Goal: Task Accomplishment & Management: Manage account settings

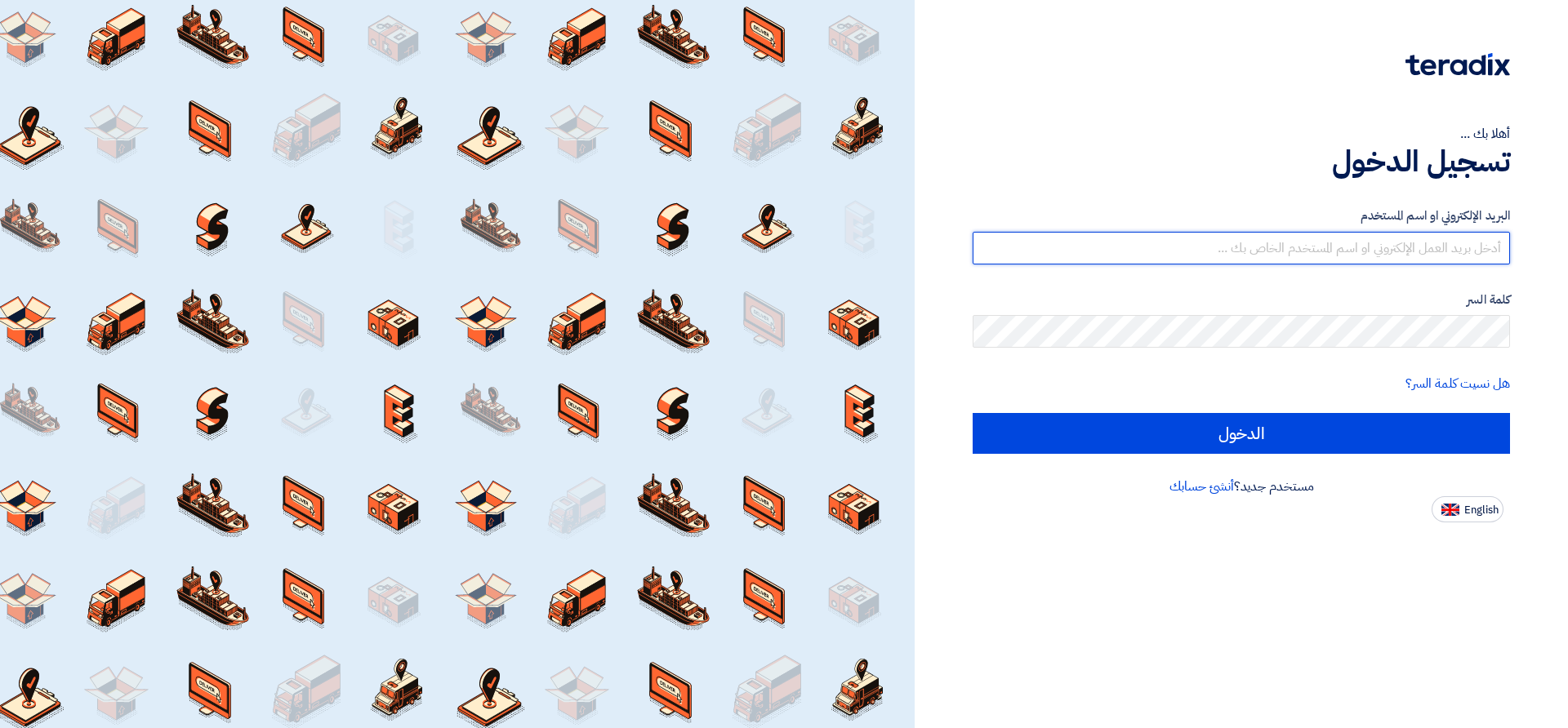
type input "[EMAIL_ADDRESS][DOMAIN_NAME]"
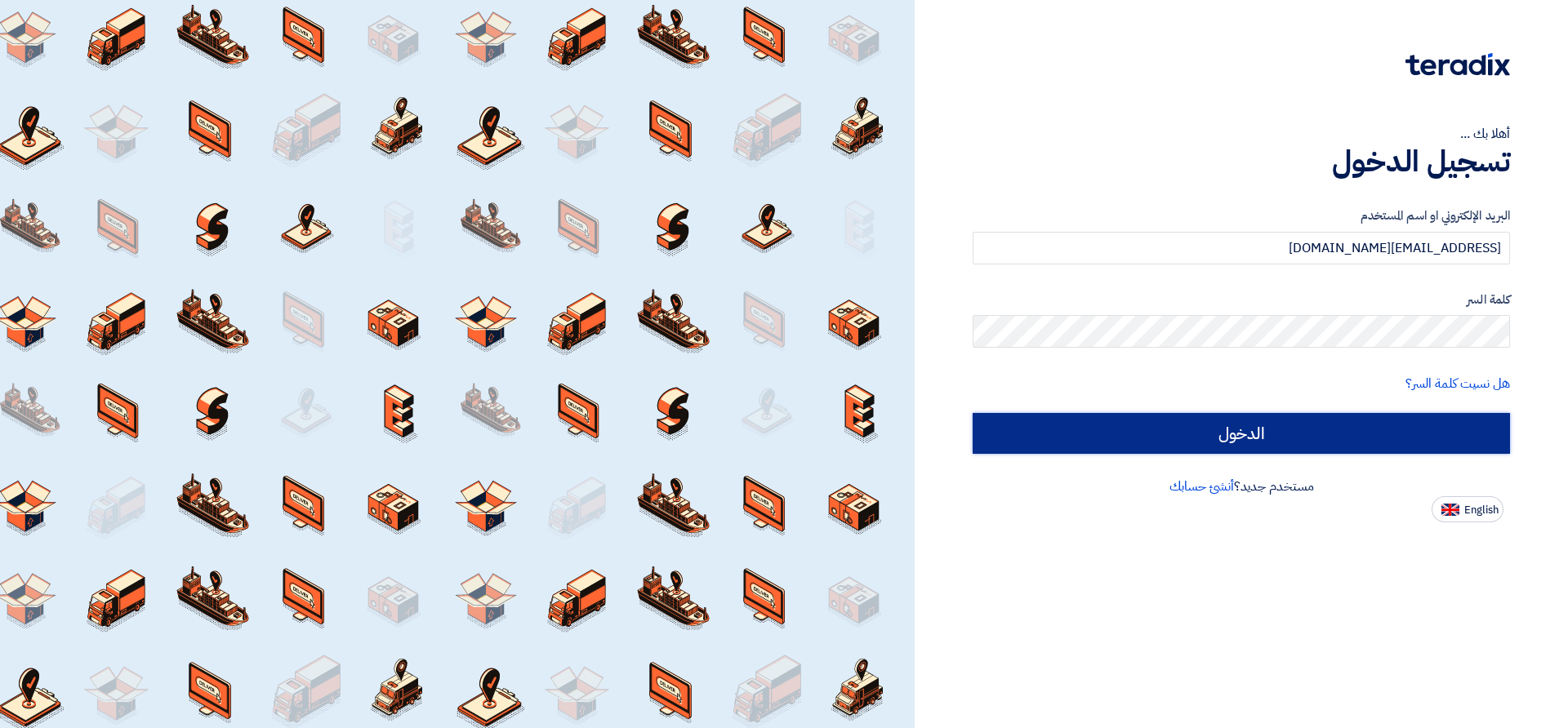
click at [1296, 433] on input "الدخول" at bounding box center [1241, 433] width 537 height 41
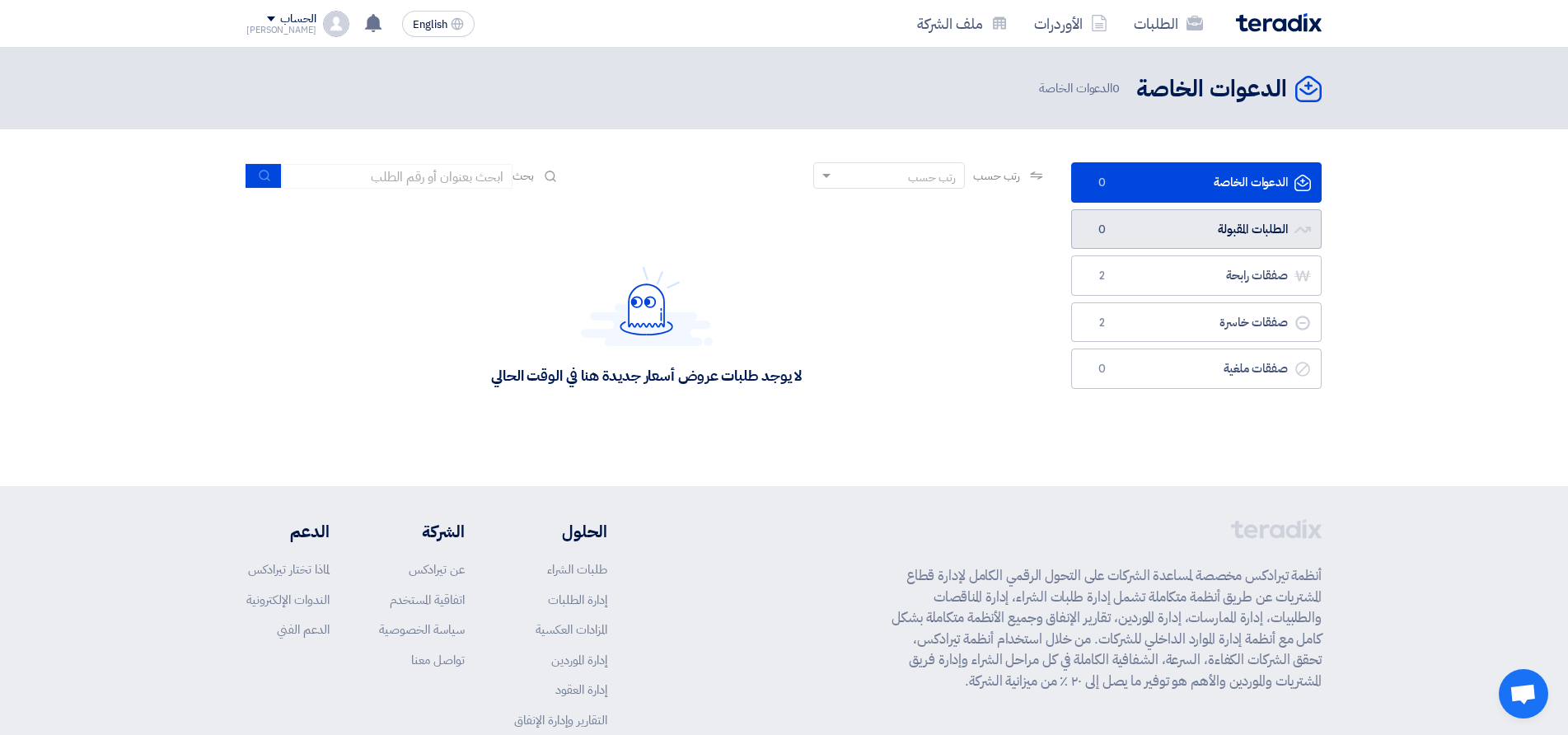
click at [1213, 242] on link "الطلبات المقبولة الطلبات المقبولة 0" at bounding box center [1196, 230] width 251 height 41
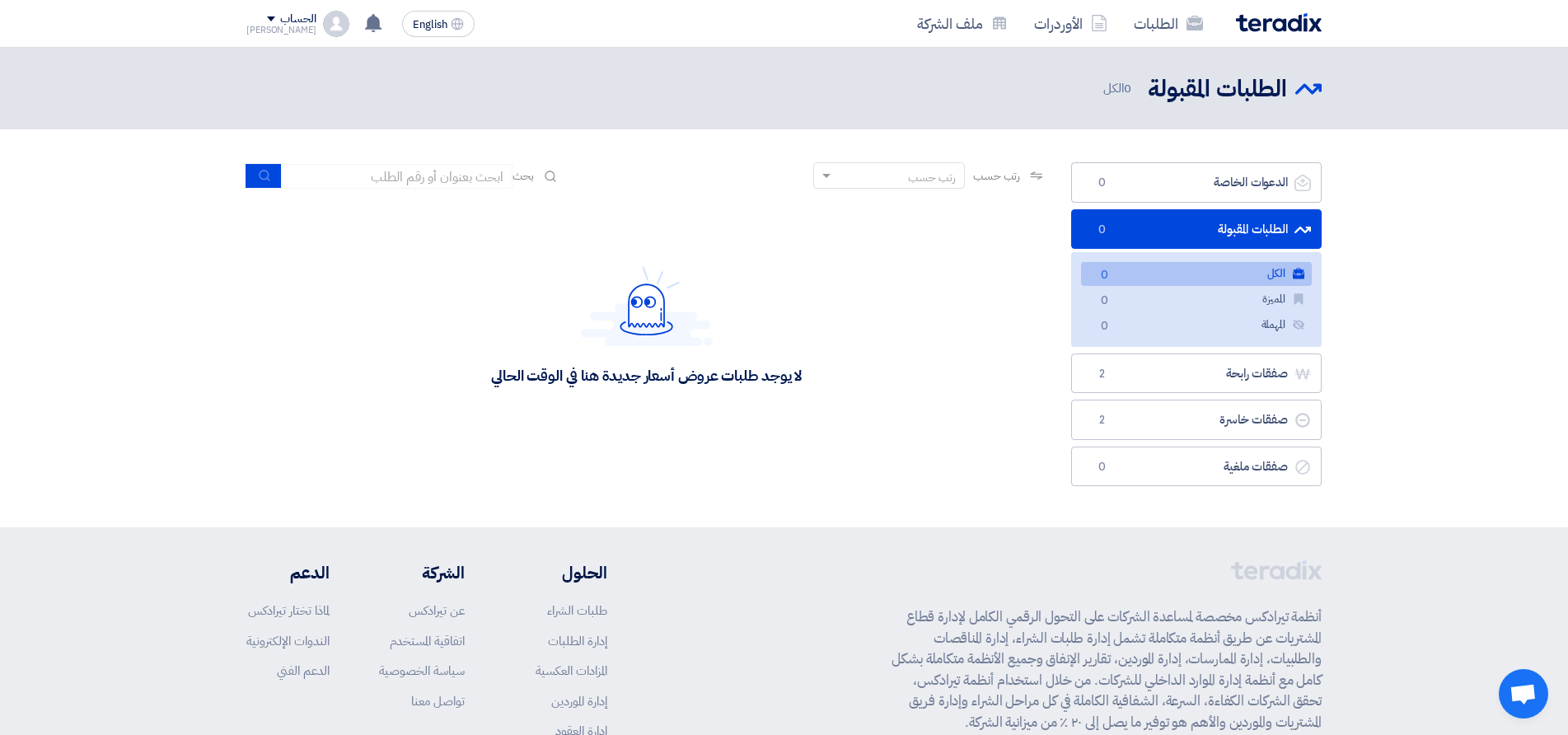
click at [278, 26] on div "[PERSON_NAME]" at bounding box center [281, 30] width 70 height 9
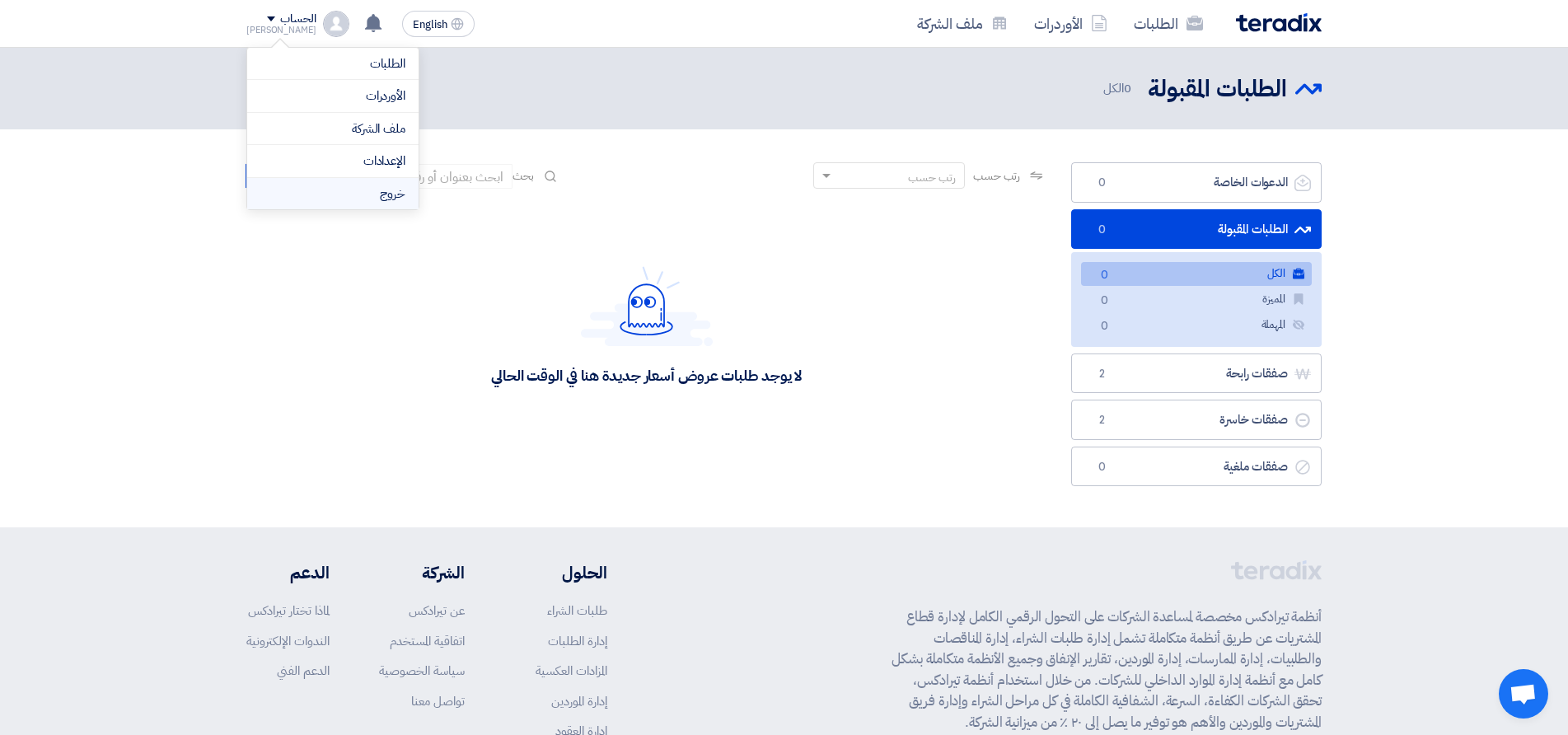
click at [390, 194] on li "خروج" at bounding box center [333, 194] width 171 height 32
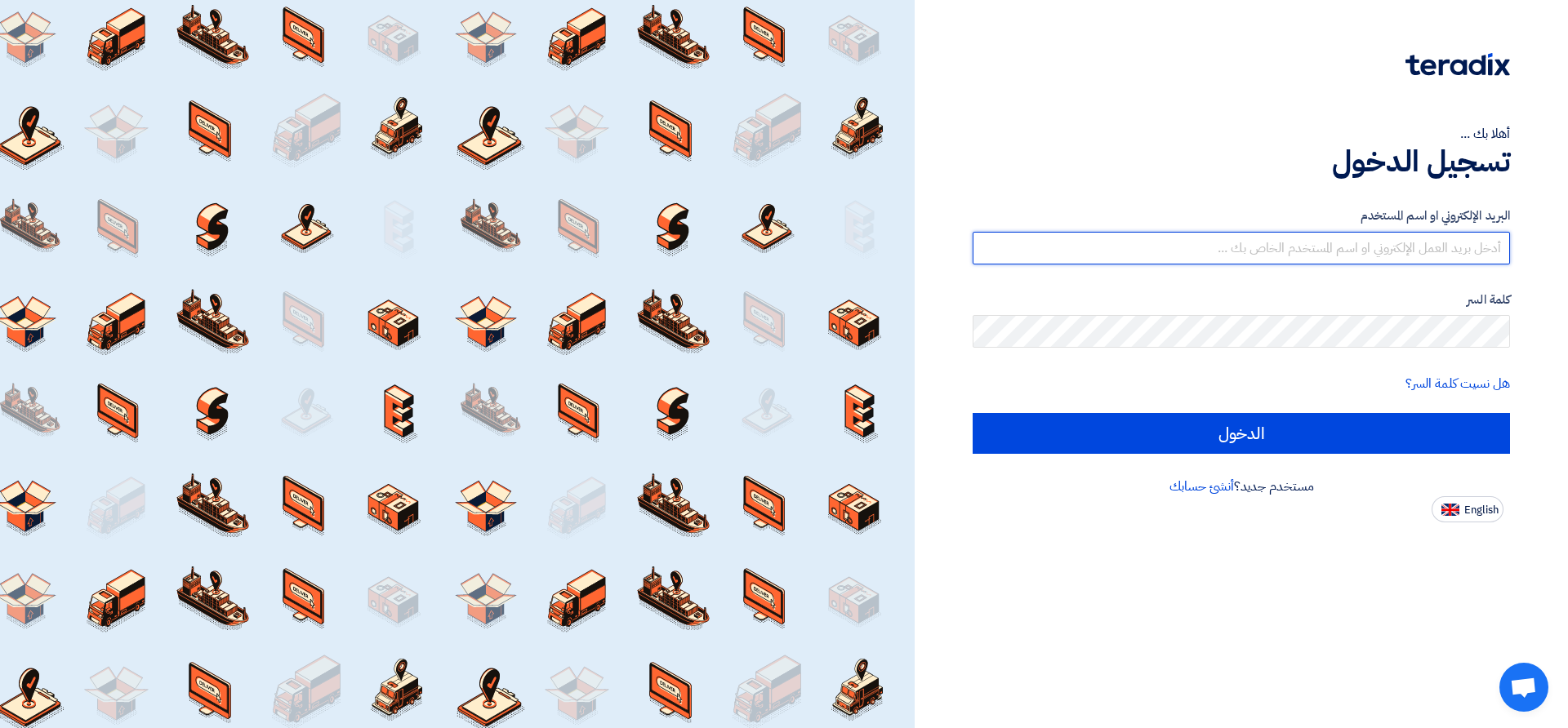
type input "[EMAIL_ADDRESS][DOMAIN_NAME]"
